Goal: Navigation & Orientation: Find specific page/section

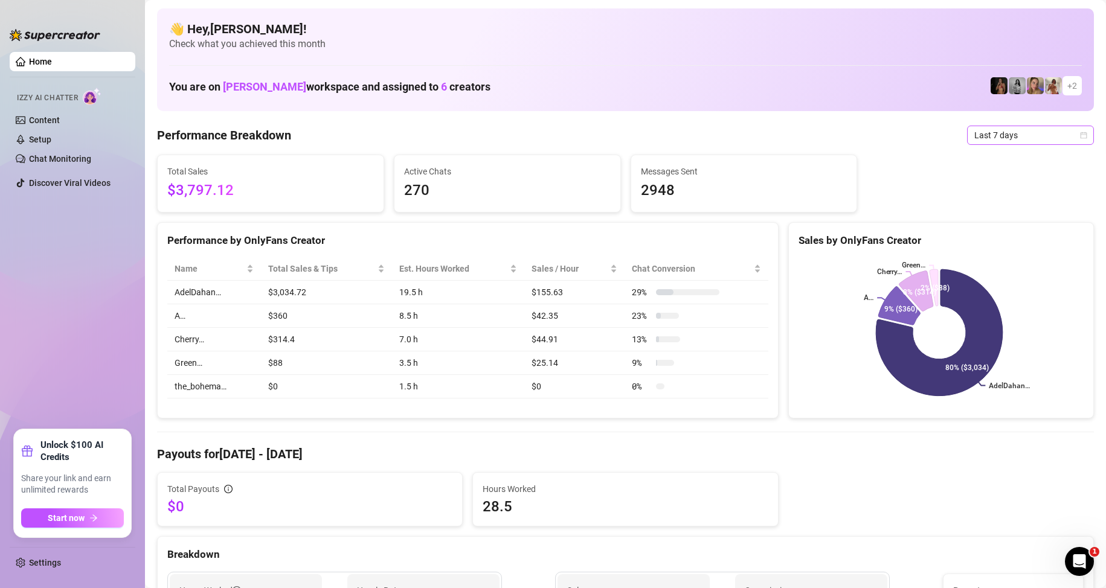
click at [977, 136] on span "Last 7 days" at bounding box center [1030, 135] width 112 height 18
click at [997, 198] on div "Last 30 days" at bounding box center [1021, 197] width 108 height 13
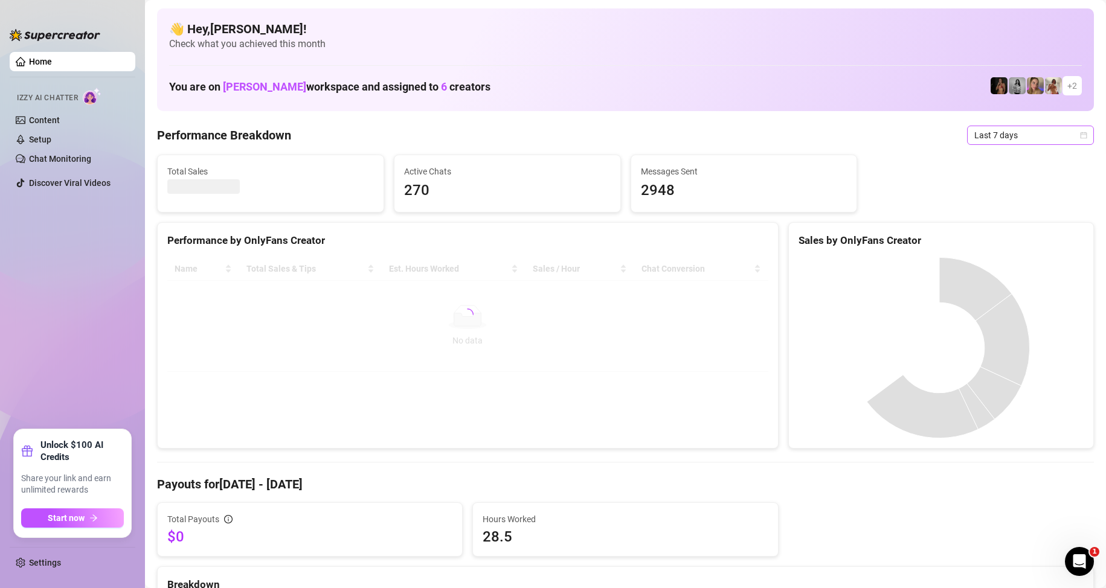
click at [978, 135] on span "Last 7 days" at bounding box center [1030, 135] width 112 height 18
click at [986, 159] on div "Last 24 hours" at bounding box center [1021, 159] width 108 height 13
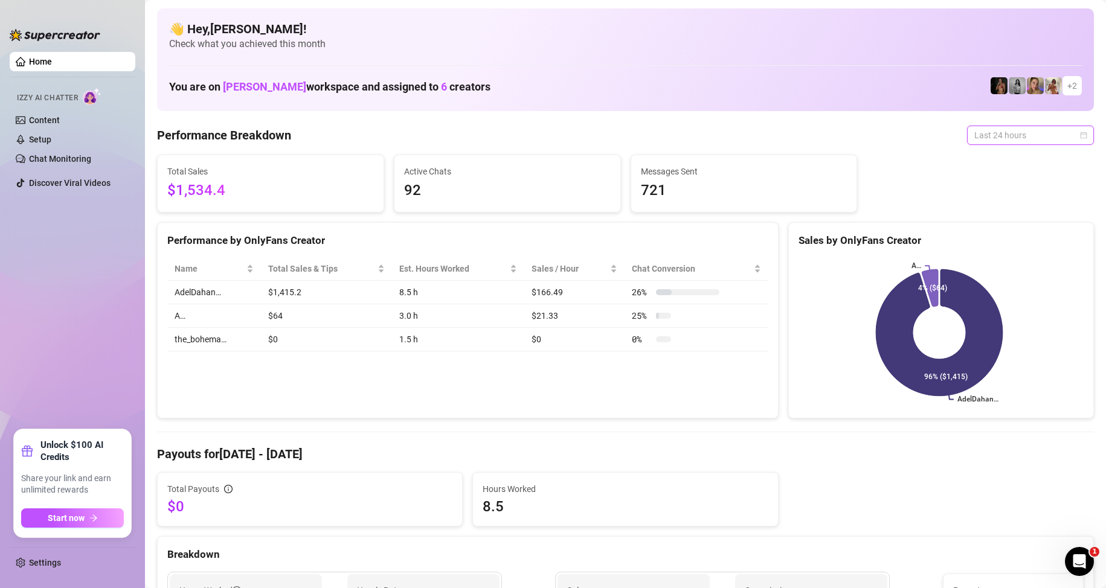
click at [1012, 129] on span "Last 24 hours" at bounding box center [1030, 135] width 112 height 18
click at [992, 199] on div "Last 30 days" at bounding box center [1021, 197] width 108 height 13
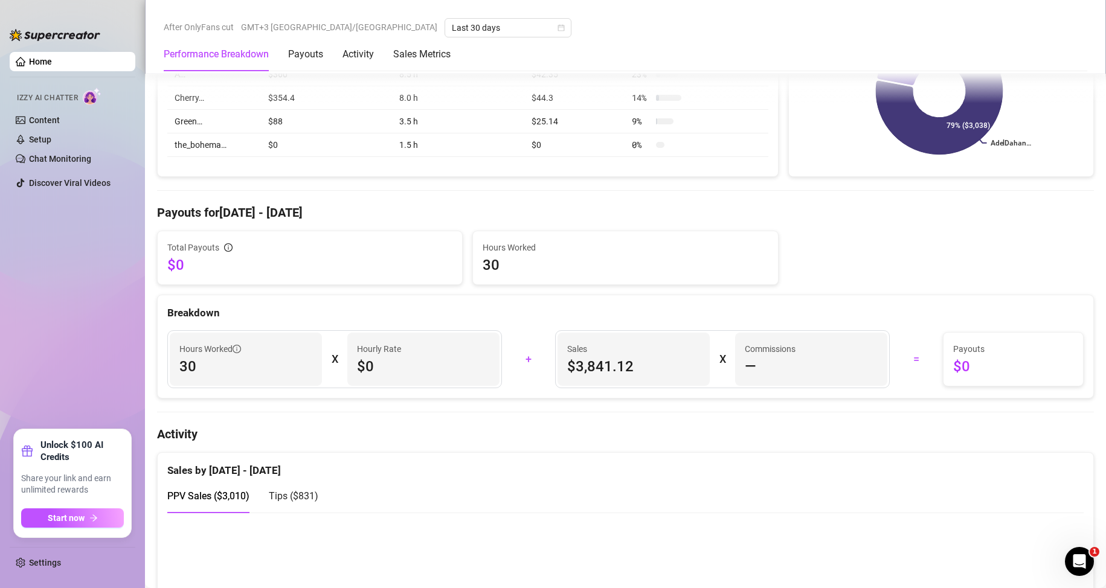
scroll to position [423, 0]
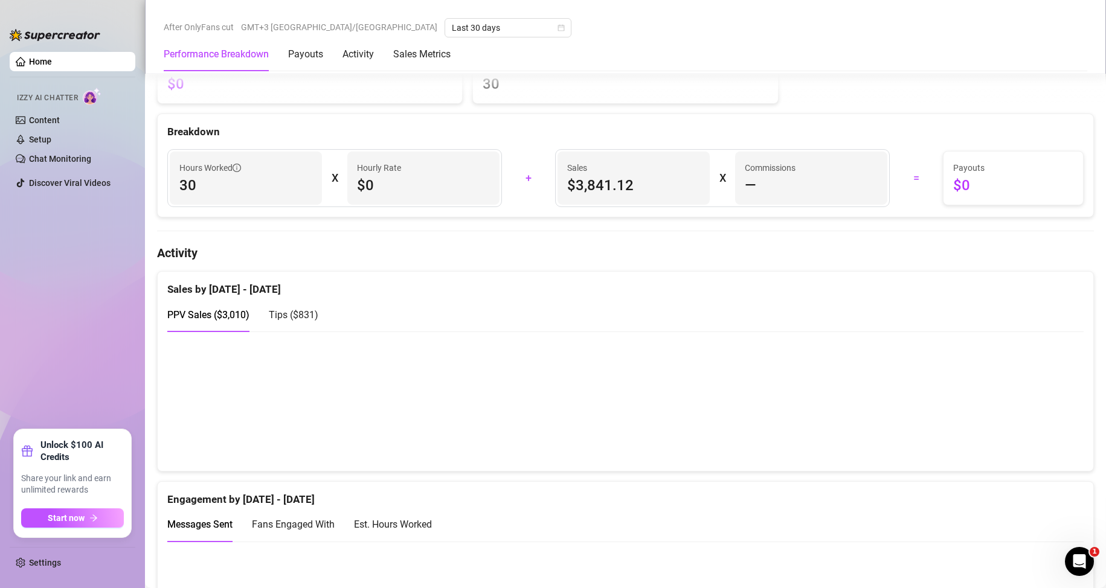
click at [278, 314] on span "Tips ( $831 )" at bounding box center [294, 314] width 50 height 11
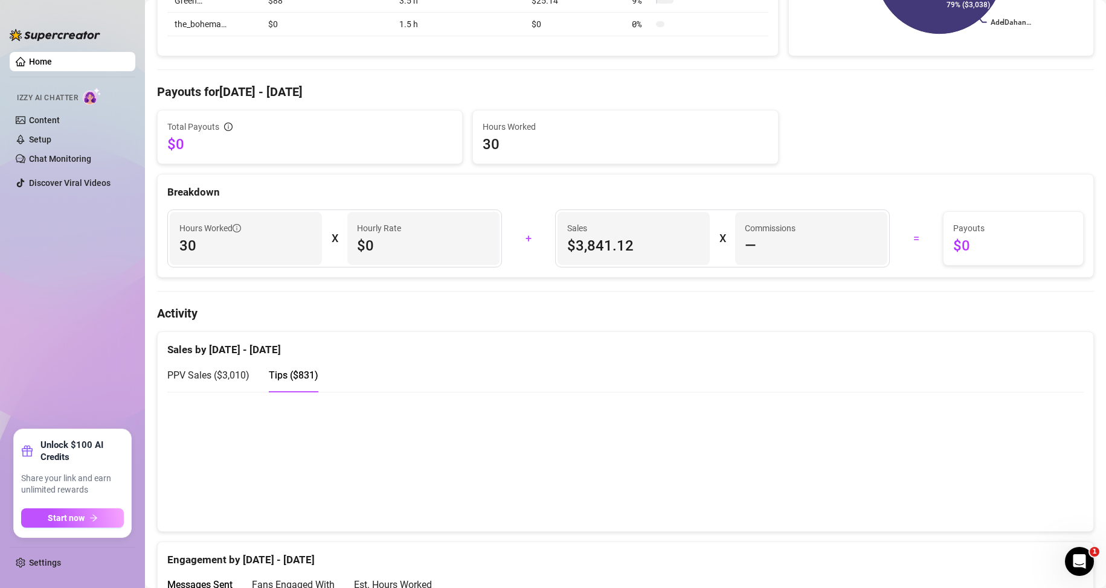
scroll to position [0, 0]
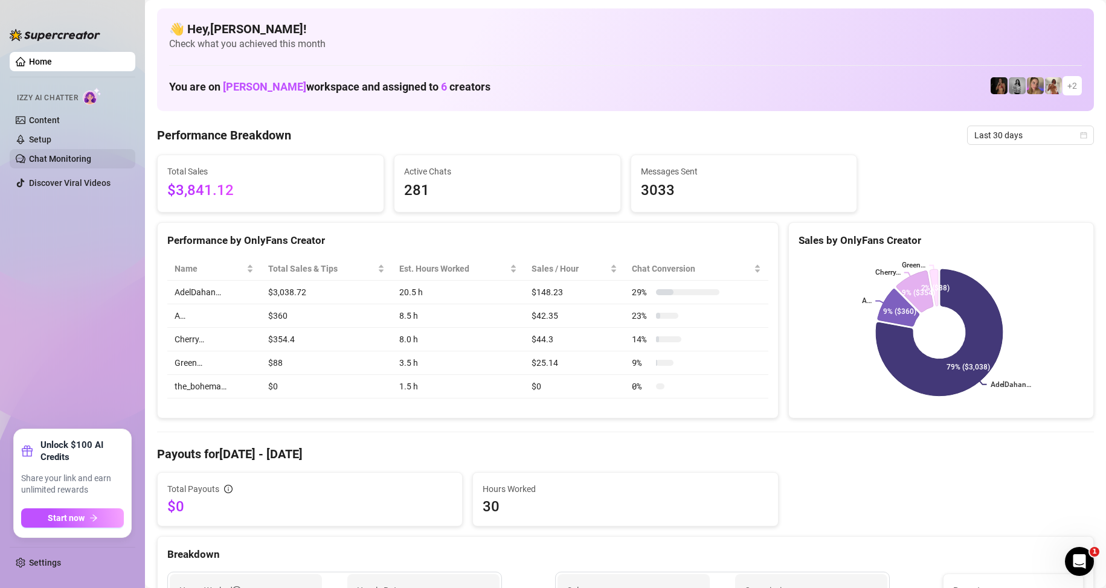
click at [62, 155] on link "Chat Monitoring" at bounding box center [60, 159] width 62 height 10
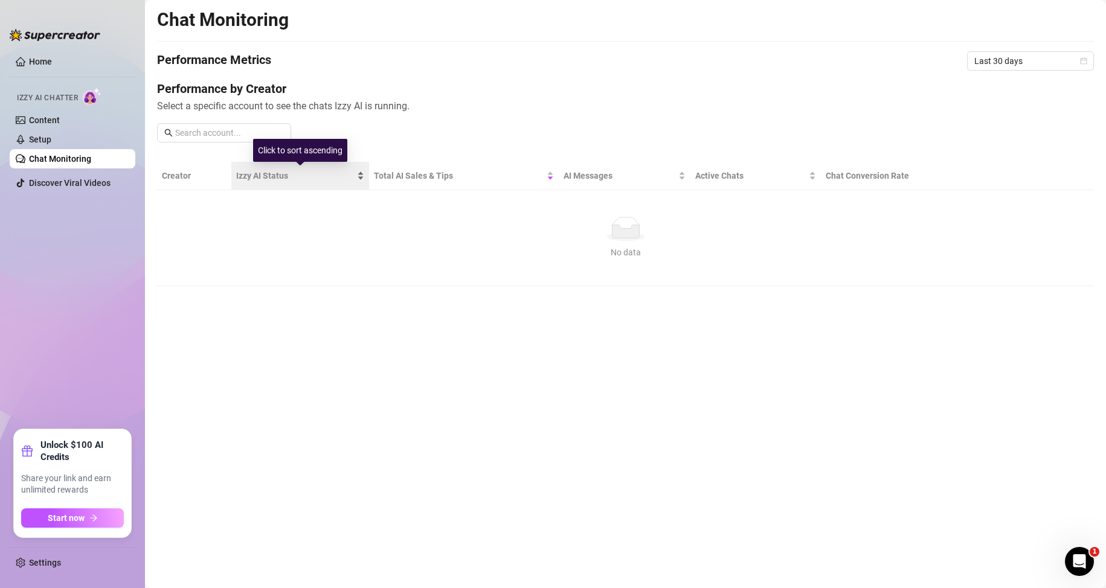
click at [338, 170] on span "Izzy AI Status" at bounding box center [295, 175] width 118 height 13
click at [185, 172] on th "Creator" at bounding box center [194, 176] width 74 height 28
click at [186, 179] on th "Creator" at bounding box center [194, 176] width 74 height 28
click at [48, 121] on link "Content" at bounding box center [44, 120] width 31 height 10
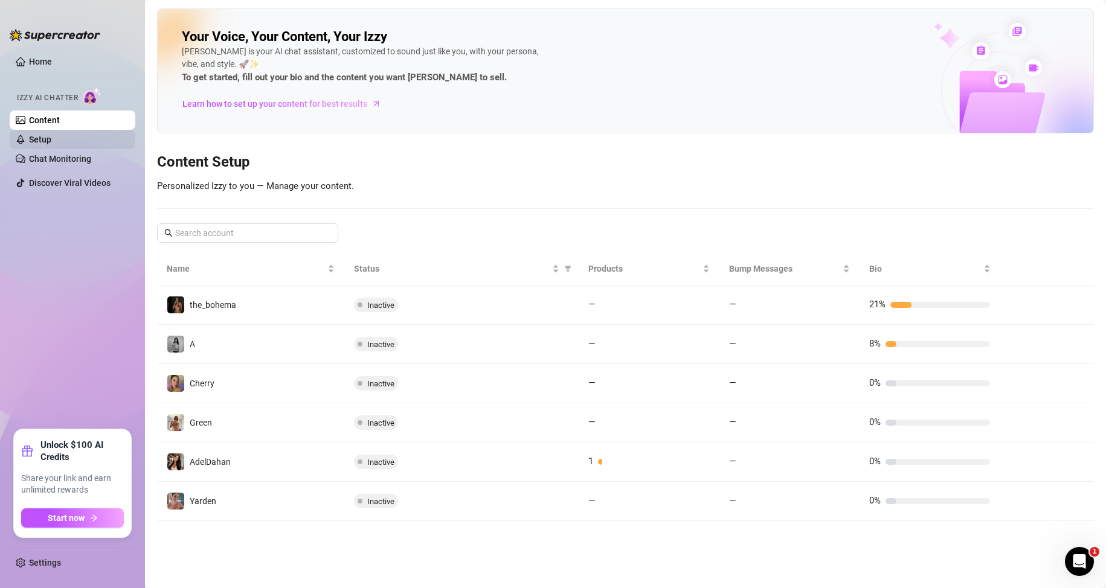
click at [51, 144] on link "Setup" at bounding box center [40, 140] width 22 height 10
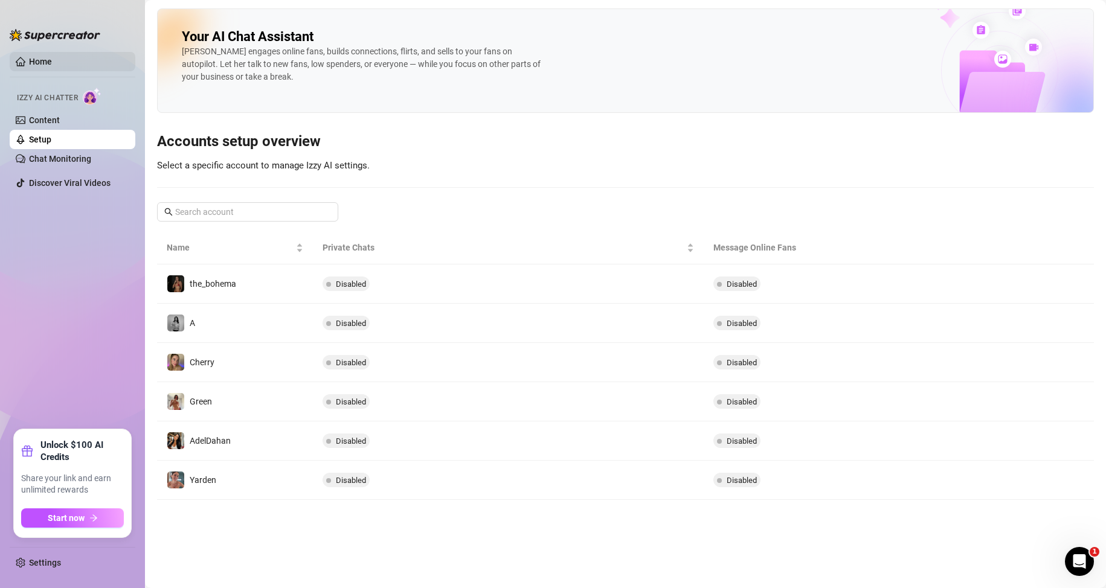
click at [42, 63] on link "Home" at bounding box center [40, 62] width 23 height 10
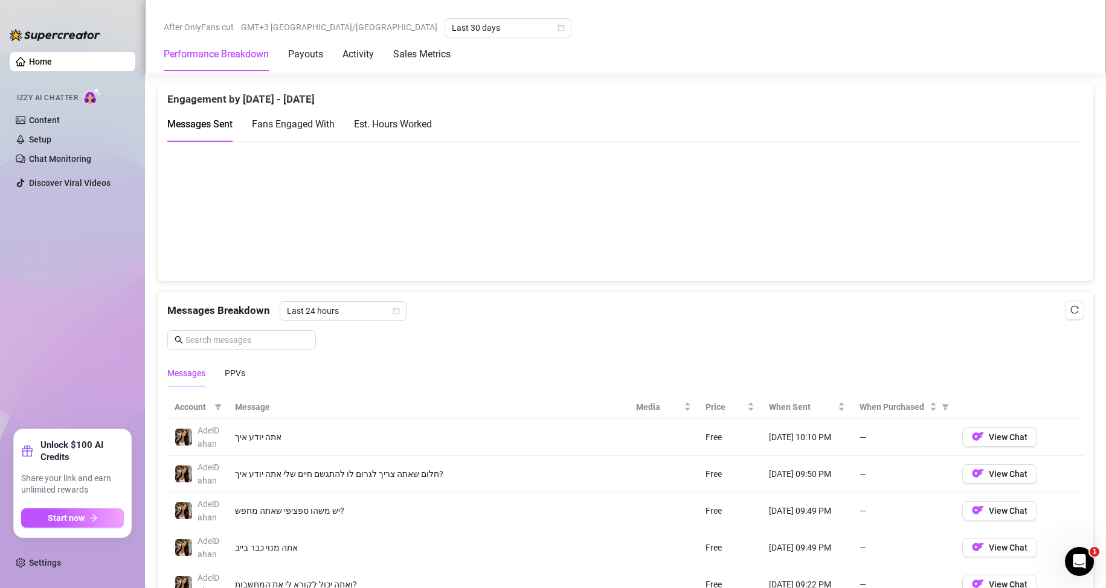
scroll to position [763, 0]
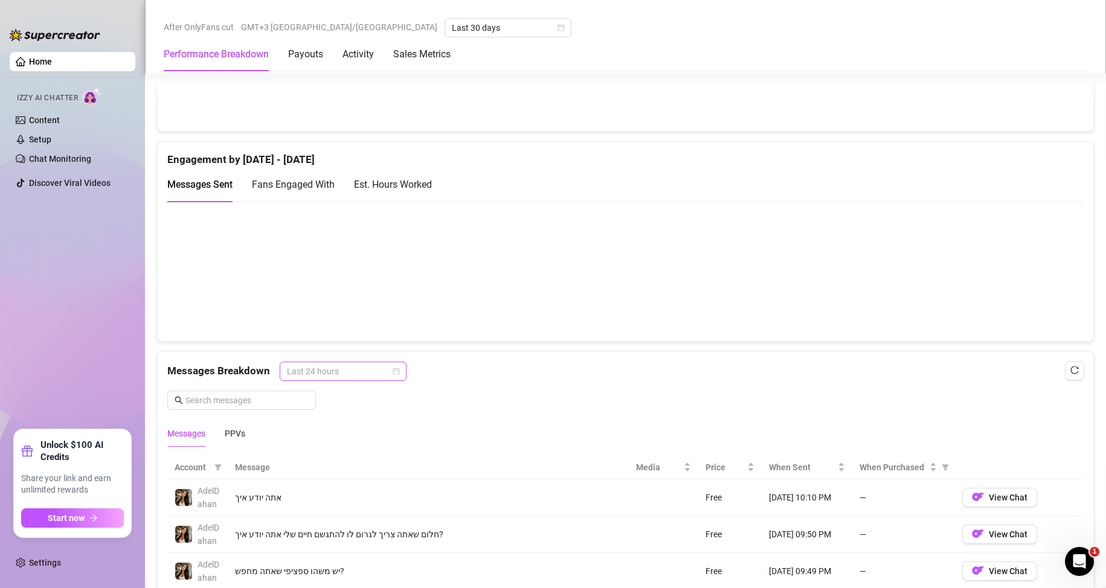
click at [341, 363] on span "Last 24 hours" at bounding box center [343, 371] width 112 height 18
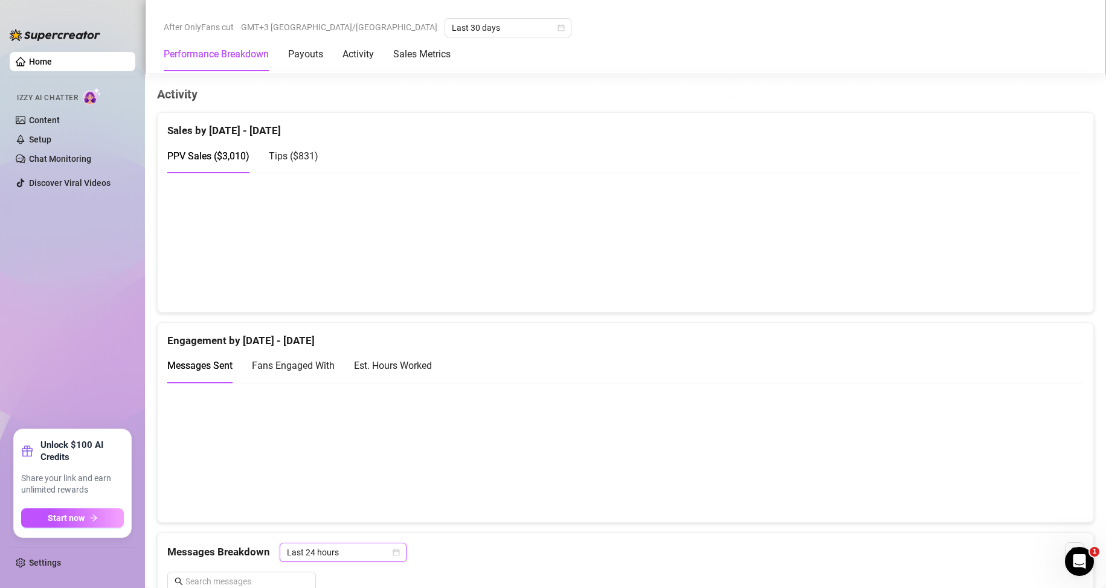
scroll to position [521, 0]
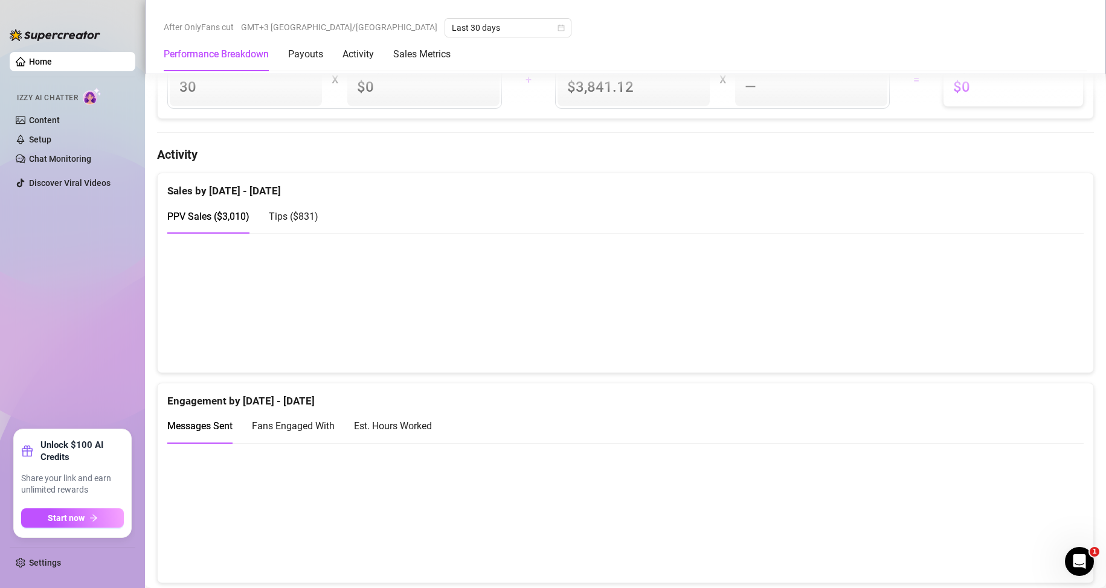
click at [401, 423] on div "Est. Hours Worked" at bounding box center [393, 426] width 78 height 15
click at [201, 422] on span "Messages Sent" at bounding box center [199, 425] width 65 height 11
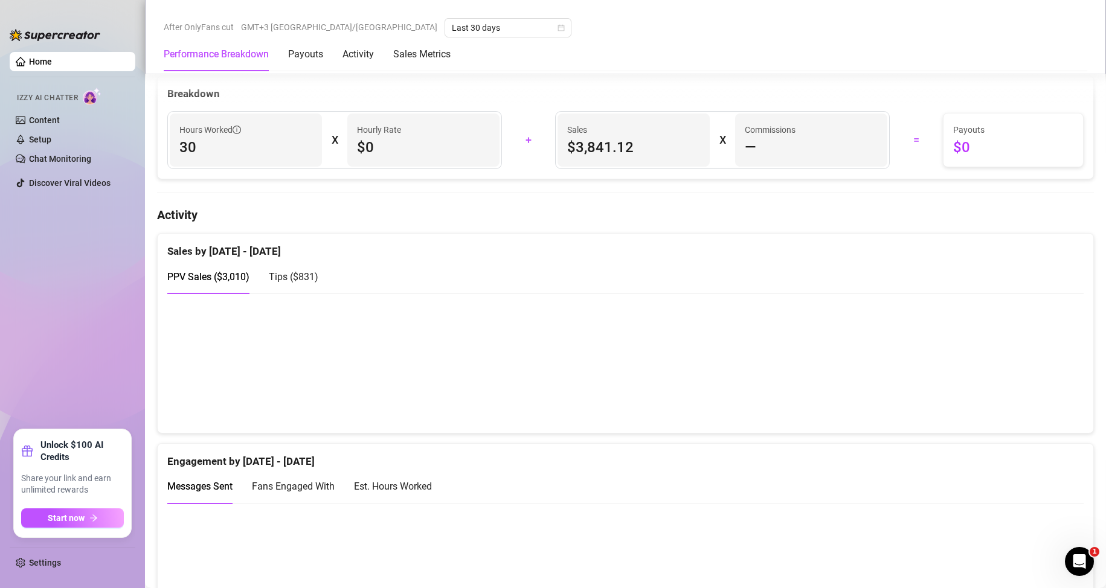
scroll to position [400, 0]
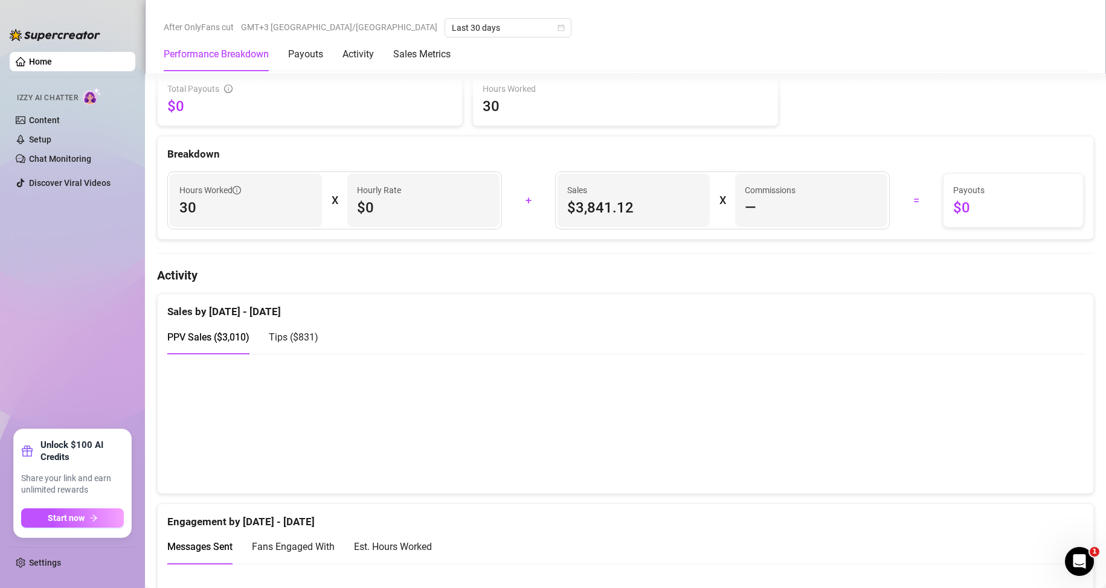
click at [291, 346] on div "Tips ( $831 )" at bounding box center [294, 337] width 50 height 34
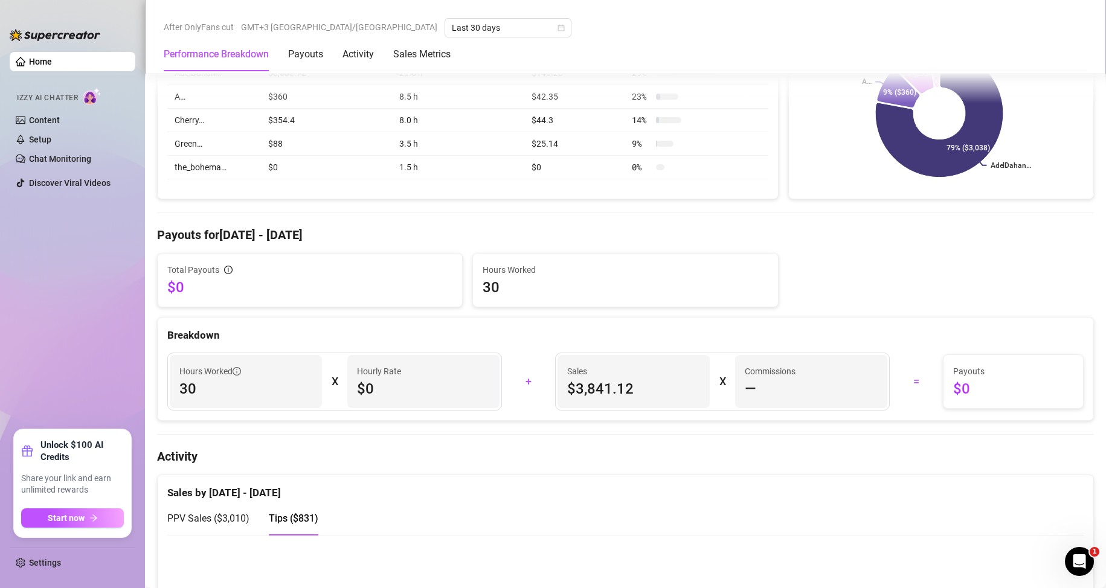
scroll to position [0, 0]
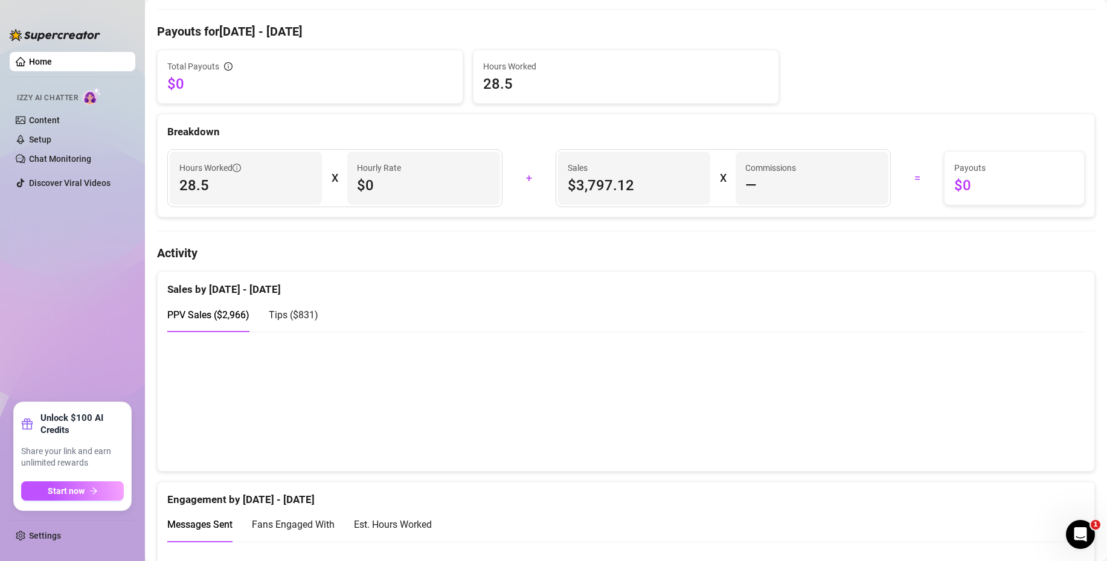
scroll to position [544, 0]
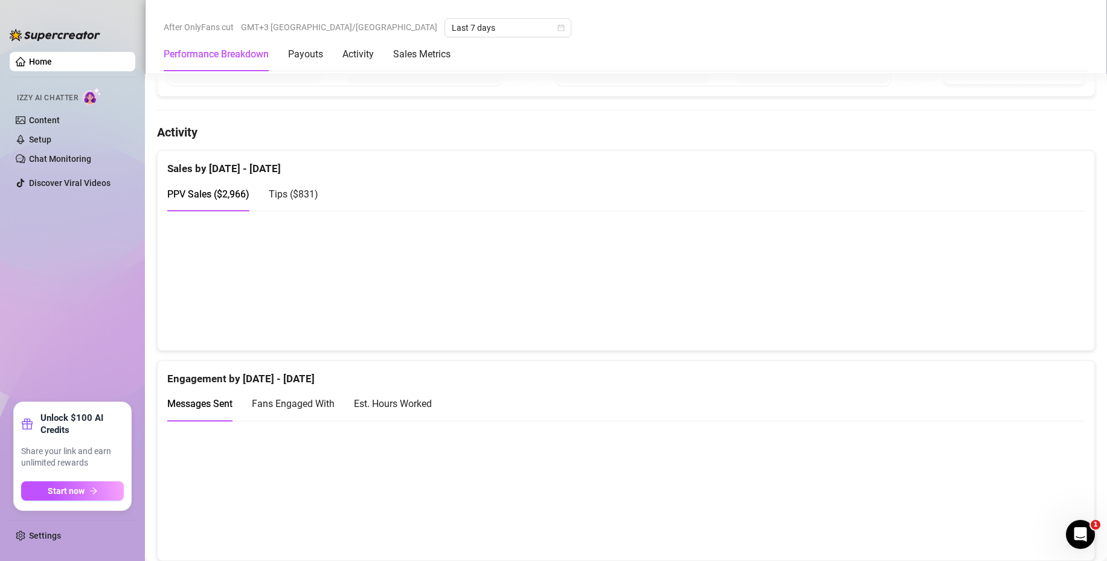
click at [288, 190] on span "Tips ( $831 )" at bounding box center [294, 193] width 50 height 11
click at [202, 187] on div "PPV Sales ( $2,966 )" at bounding box center [208, 194] width 82 height 15
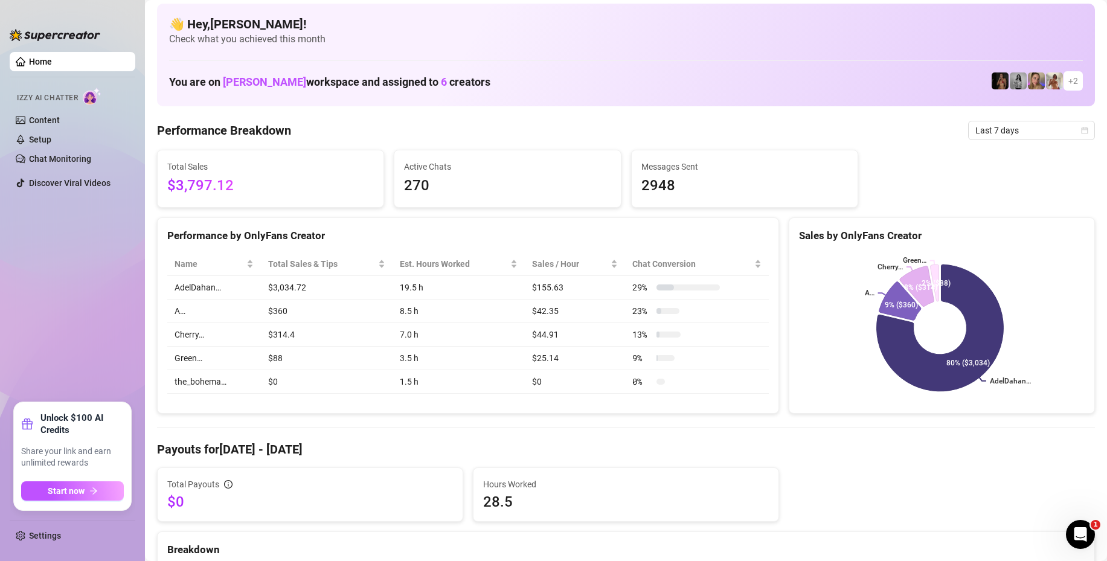
scroll to position [0, 0]
